Goal: Transaction & Acquisition: Obtain resource

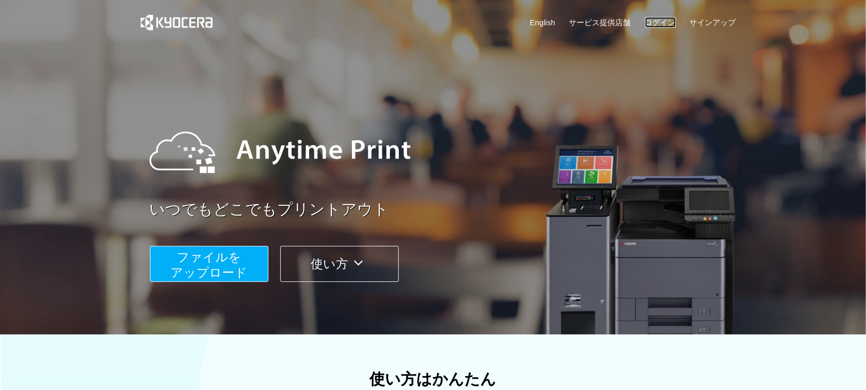
click at [660, 19] on link "ログイン" at bounding box center [660, 22] width 31 height 11
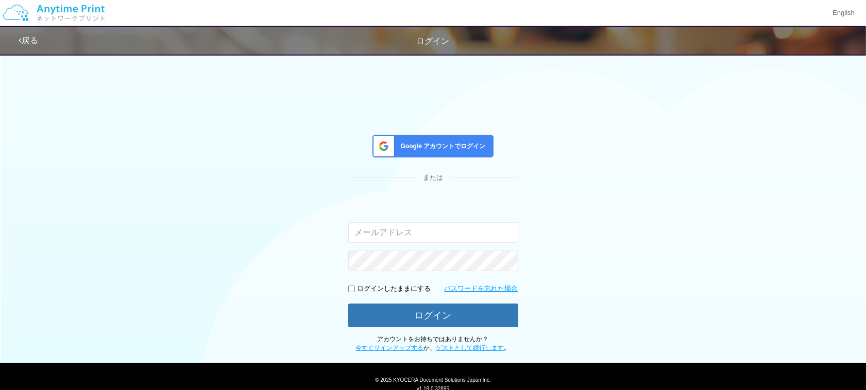
click at [417, 234] on input "email" at bounding box center [433, 232] width 170 height 21
click at [412, 227] on input "email" at bounding box center [433, 232] width 170 height 21
click at [410, 142] on span "Google アカウントでログイン" at bounding box center [441, 146] width 89 height 9
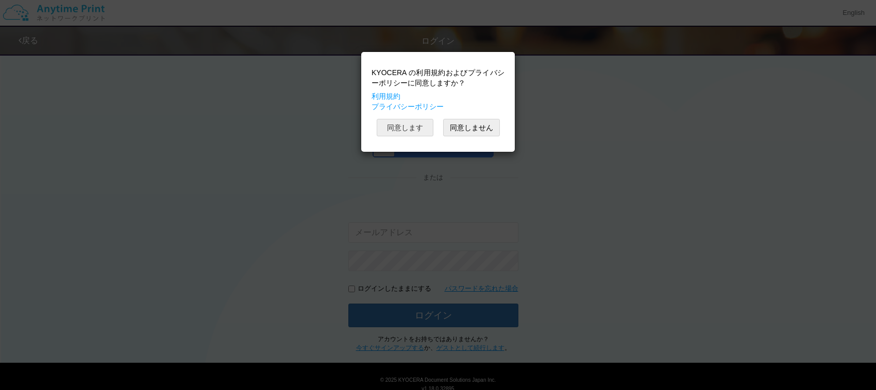
click at [410, 136] on button "同意します" at bounding box center [404, 128] width 57 height 18
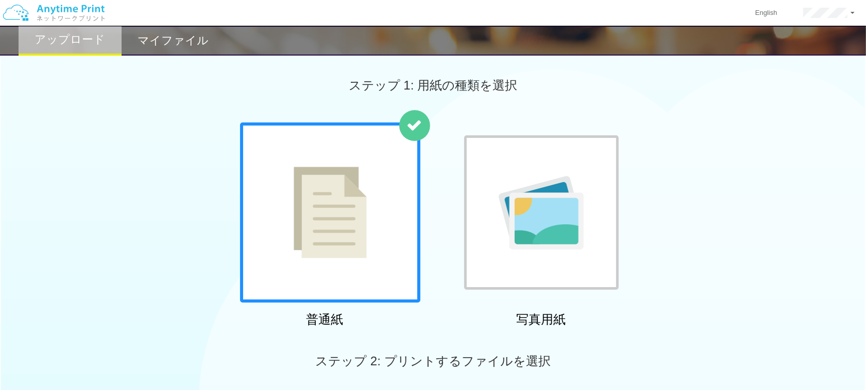
click at [349, 234] on img at bounding box center [330, 213] width 73 height 92
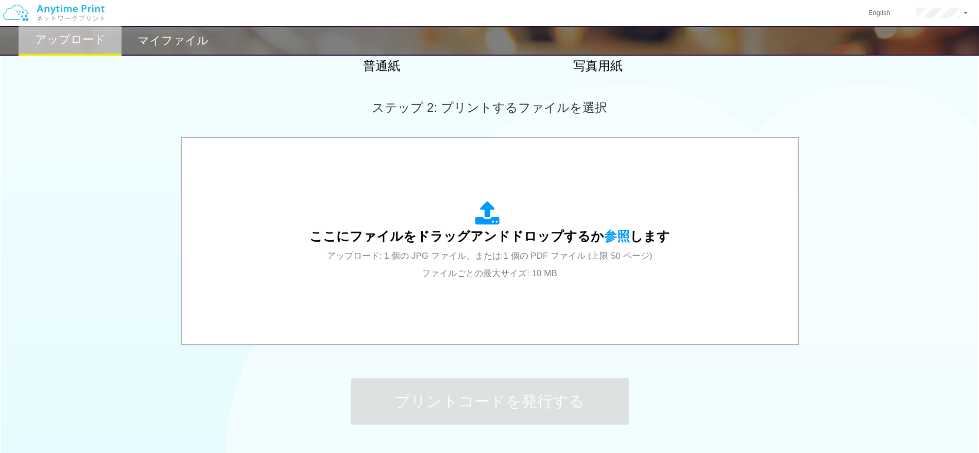
scroll to position [258, 0]
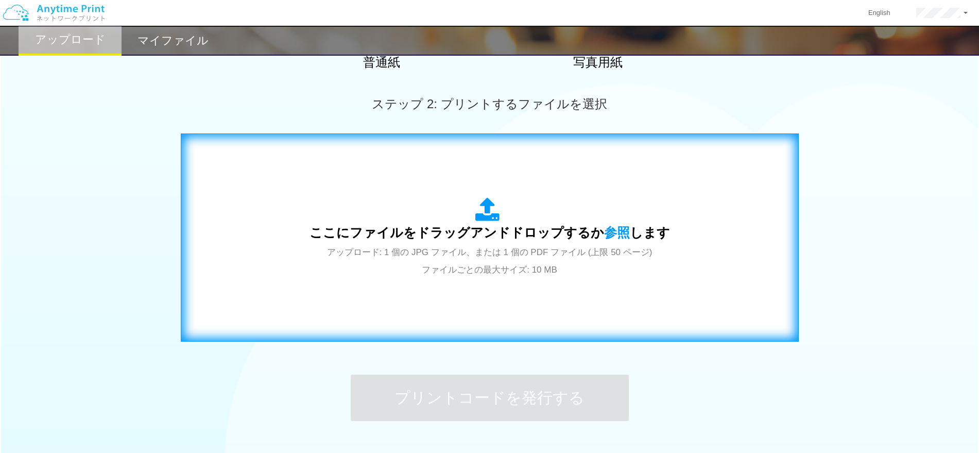
click at [510, 214] on div "ここにファイルをドラッグアンドドロップするか 参照 します アップロード: 1 個の JPG ファイル、または 1 個の PDF ファイル (上限 50 ペー…" at bounding box center [490, 237] width 361 height 80
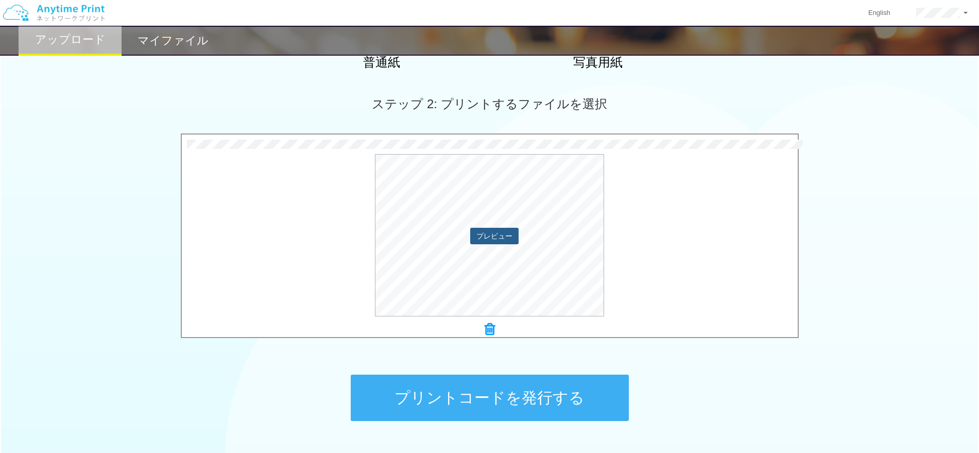
click at [495, 239] on button "プレビュー" at bounding box center [494, 236] width 48 height 16
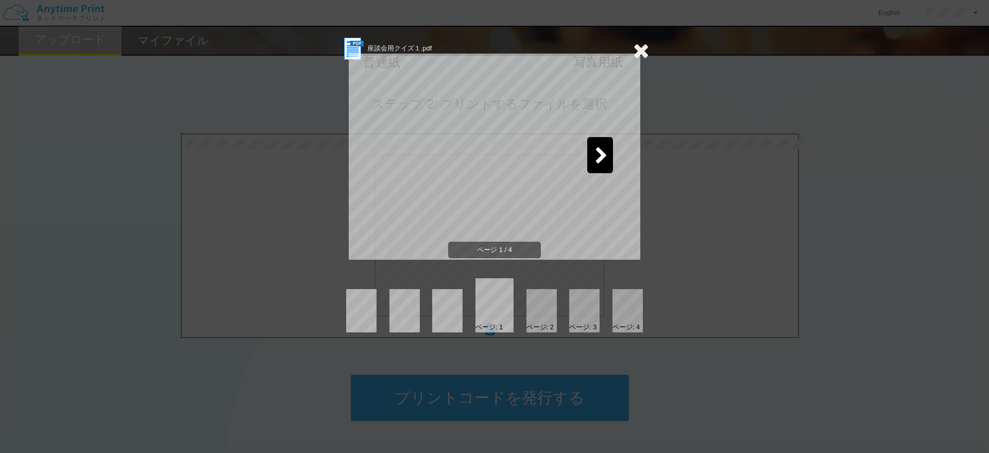
click at [602, 159] on icon at bounding box center [601, 156] width 13 height 18
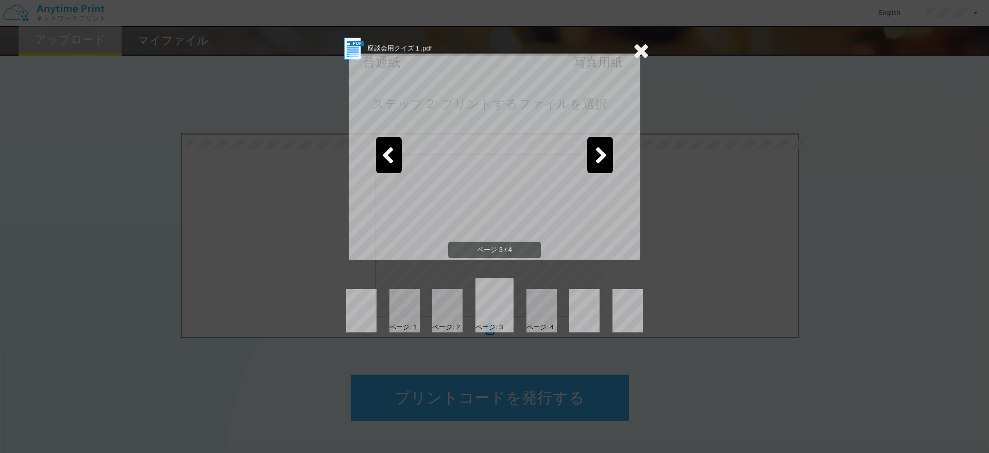
click at [602, 159] on icon at bounding box center [601, 156] width 13 height 18
click at [638, 52] on icon at bounding box center [641, 50] width 16 height 21
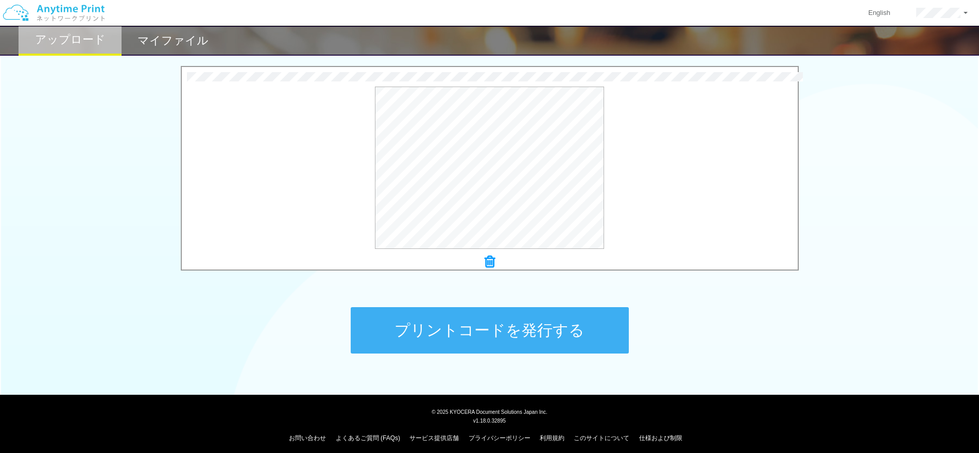
scroll to position [331, 0]
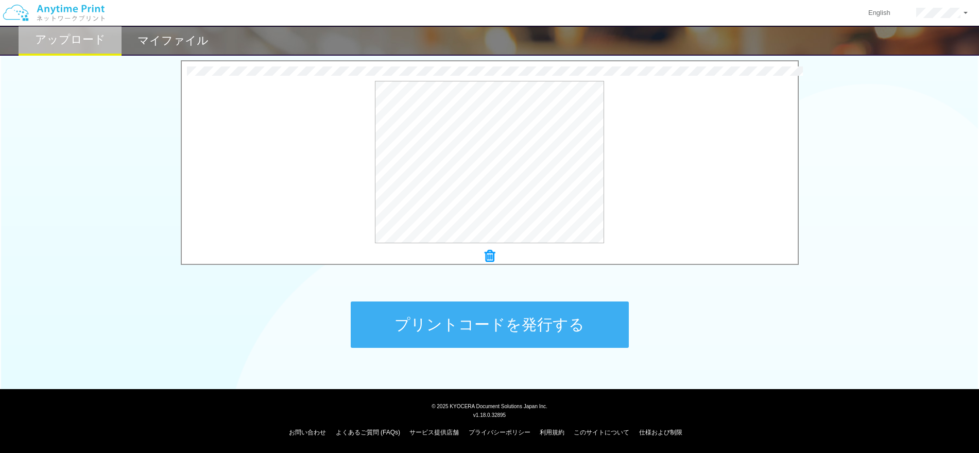
click at [567, 328] on button "プリントコードを発行する" at bounding box center [490, 324] width 278 height 46
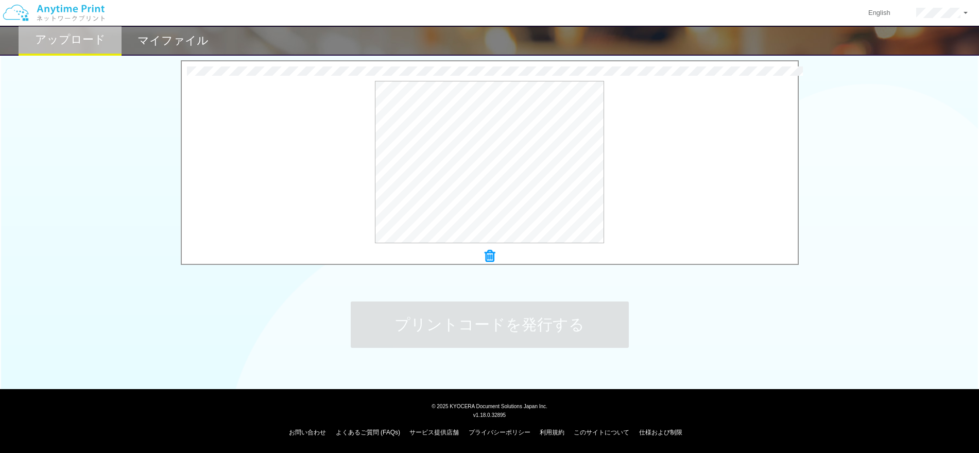
scroll to position [0, 0]
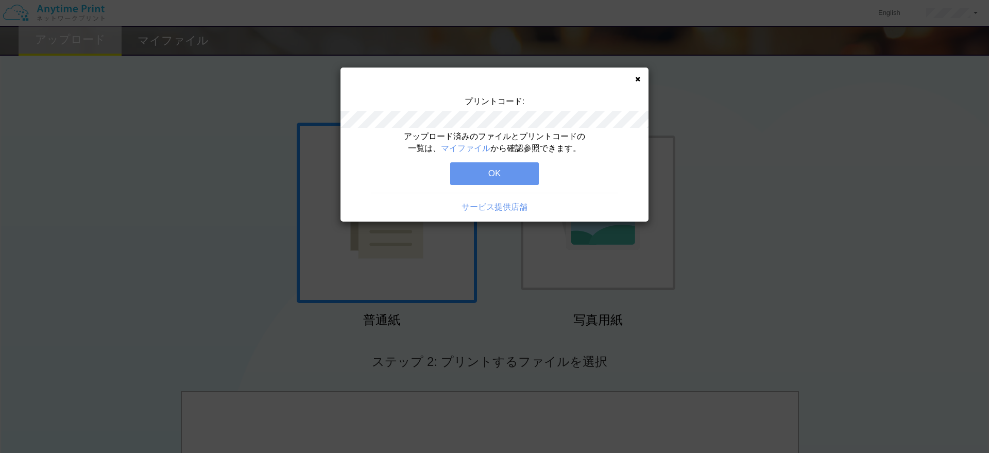
click at [513, 178] on button "OK" at bounding box center [494, 173] width 89 height 23
